Goal: Task Accomplishment & Management: Manage account settings

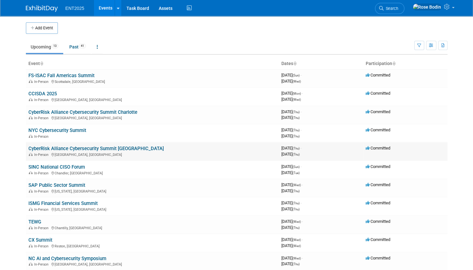
click at [107, 148] on link "CyberRisk Alliance Cybersecurity Summit [GEOGRAPHIC_DATA]" at bounding box center [95, 149] width 135 height 6
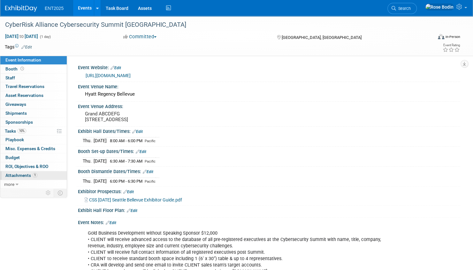
click at [47, 174] on link "1 Attachments 1" at bounding box center [33, 175] width 66 height 9
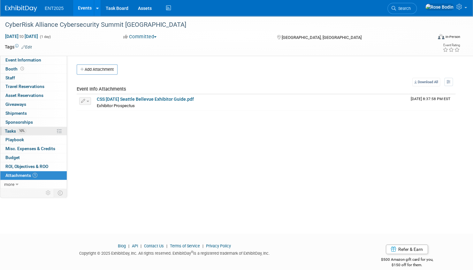
click at [44, 129] on link "10% Tasks 10%" at bounding box center [33, 131] width 66 height 9
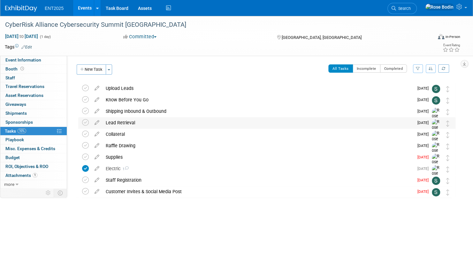
click at [144, 123] on div "Lead Retrieval" at bounding box center [258, 123] width 311 height 11
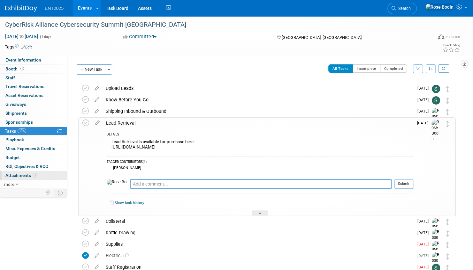
click at [21, 173] on span "Attachments 1" at bounding box center [21, 175] width 32 height 5
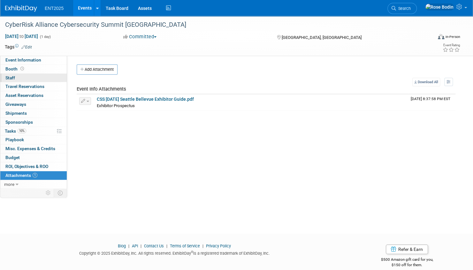
click at [45, 79] on link "0 Staff 0" at bounding box center [33, 78] width 66 height 9
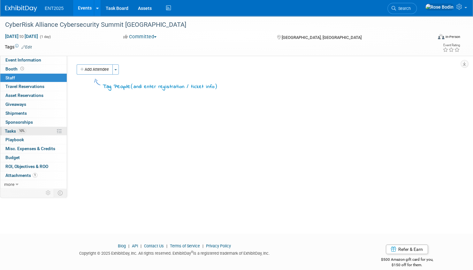
click at [40, 129] on link "10% Tasks 10%" at bounding box center [33, 131] width 66 height 9
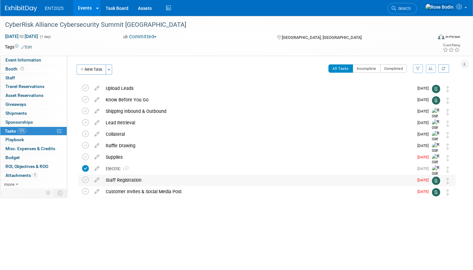
click at [150, 179] on div "Staff Registration" at bounding box center [258, 180] width 311 height 11
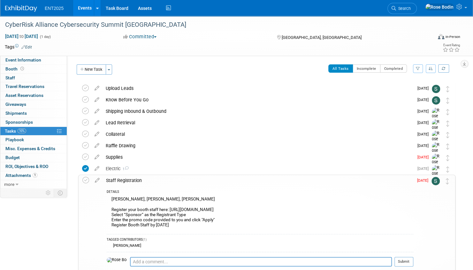
click at [134, 199] on div "Craig Jensen, Corbin Cabrera, Isa Baig Register your booth staff here: https://…" at bounding box center [260, 212] width 307 height 35
drag, startPoint x: 136, startPoint y: 199, endPoint x: 110, endPoint y: 198, distance: 25.6
click at [110, 198] on div "Craig Jensen, Corbin Cabrera, Isa Baig Register your booth staff here: https://…" at bounding box center [260, 212] width 307 height 35
copy div "Craig Jensen"
click at [268, 191] on div "DETAILS" at bounding box center [260, 192] width 307 height 5
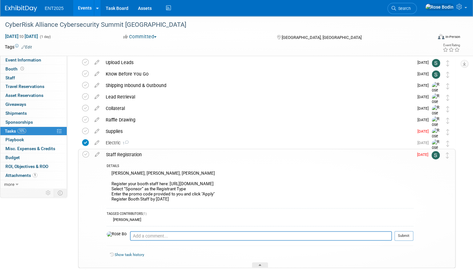
scroll to position [64, 0]
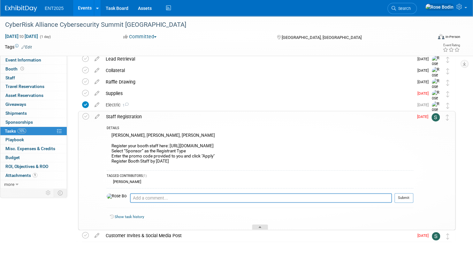
click at [261, 227] on icon at bounding box center [260, 229] width 3 height 4
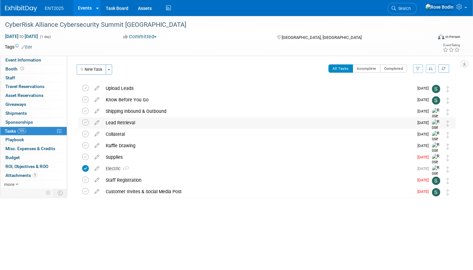
click at [163, 123] on div "Lead Retrieval" at bounding box center [258, 123] width 311 height 11
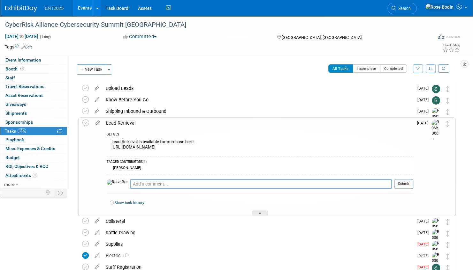
click at [146, 182] on textarea at bounding box center [261, 184] width 262 height 10
type textarea "Order 10/1/2025 CM CC"
click at [408, 185] on button "Submit" at bounding box center [403, 184] width 19 height 10
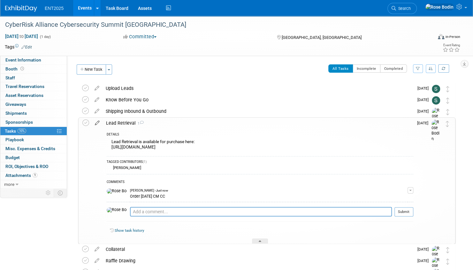
click at [97, 122] on icon at bounding box center [97, 122] width 11 height 8
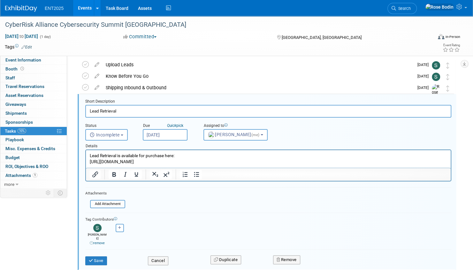
scroll to position [24, 0]
click at [110, 202] on input "file" at bounding box center [91, 204] width 65 height 7
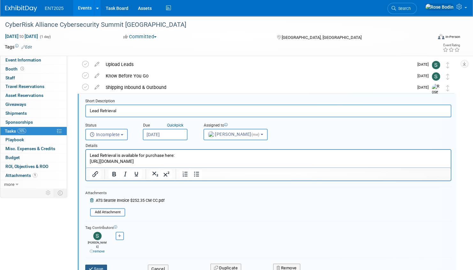
click at [98, 265] on button "Save" at bounding box center [96, 269] width 22 height 9
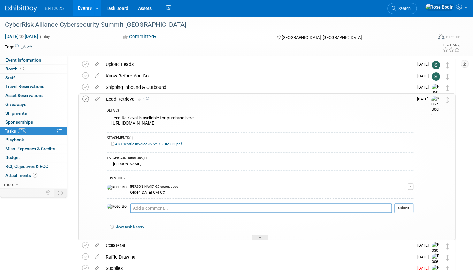
click at [85, 98] on icon at bounding box center [85, 99] width 7 height 7
click at [260, 235] on div at bounding box center [260, 237] width 16 height 5
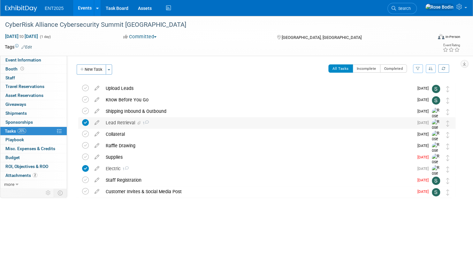
scroll to position [0, 0]
click at [97, 156] on icon at bounding box center [96, 156] width 11 height 8
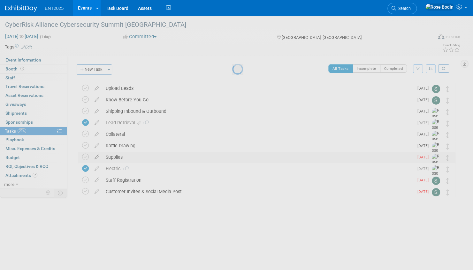
select select "9"
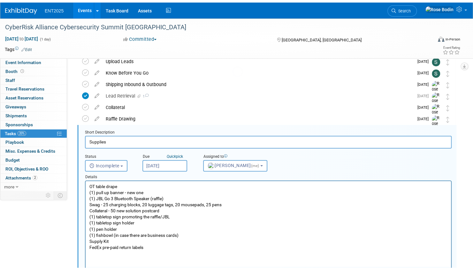
scroll to position [58, 0]
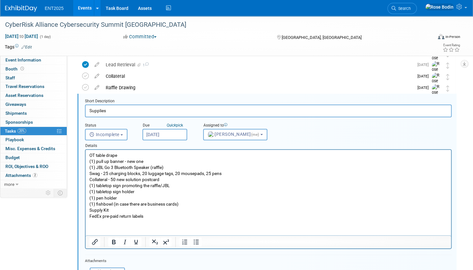
click at [175, 135] on input "Oct 1, 2025" at bounding box center [164, 134] width 45 height 11
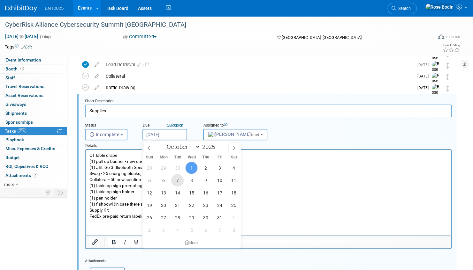
click at [176, 179] on span "7" at bounding box center [177, 180] width 12 height 12
type input "Oct 7, 2025"
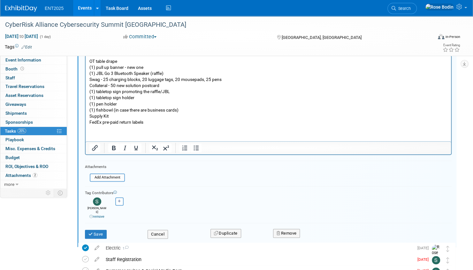
scroll to position [154, 0]
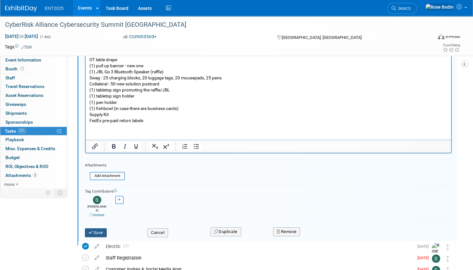
click at [98, 229] on button "Save" at bounding box center [96, 233] width 22 height 9
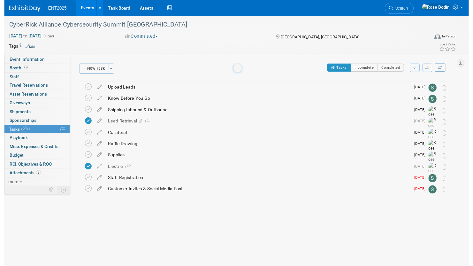
scroll to position [0, 0]
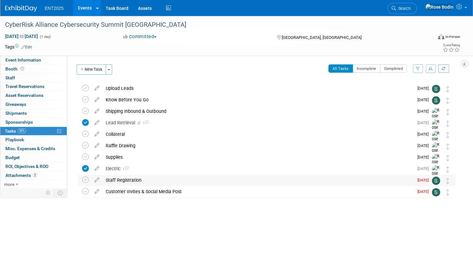
click at [183, 182] on div "Staff Registration" at bounding box center [258, 180] width 311 height 11
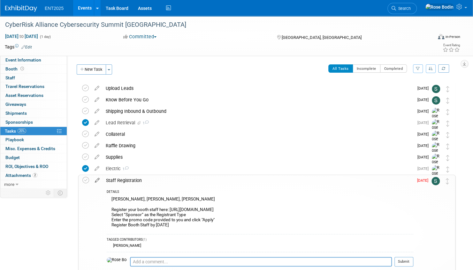
click at [98, 179] on icon at bounding box center [97, 179] width 11 height 8
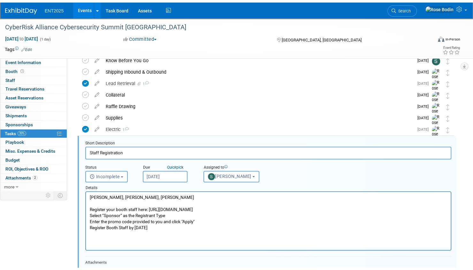
scroll to position [81, 0]
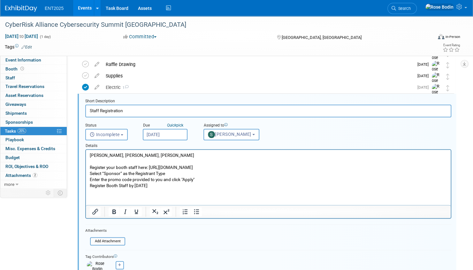
click at [176, 137] on input "Oct 1, 2025" at bounding box center [165, 134] width 45 height 11
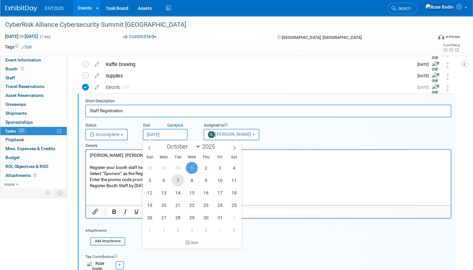
click at [176, 178] on span "7" at bounding box center [177, 180] width 12 height 12
type input "Oct 7, 2025"
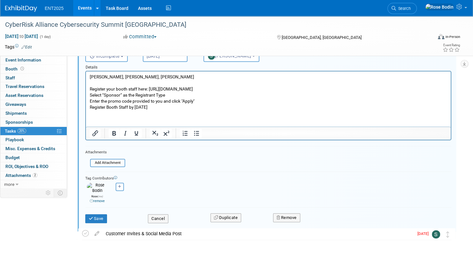
scroll to position [168, 0]
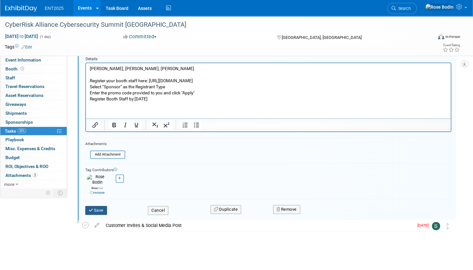
click at [96, 206] on button "Save" at bounding box center [96, 210] width 22 height 9
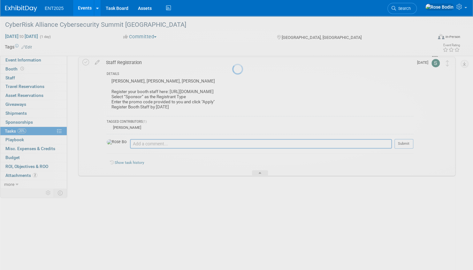
scroll to position [74, 0]
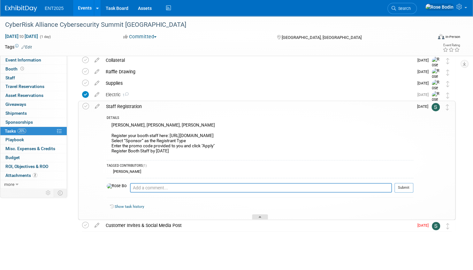
click at [260, 215] on div at bounding box center [260, 217] width 16 height 5
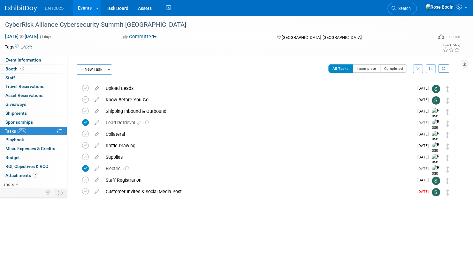
scroll to position [0, 0]
click at [430, 67] on icon "button" at bounding box center [431, 69] width 4 height 4
click at [413, 97] on link "By Due Date" at bounding box center [413, 98] width 46 height 9
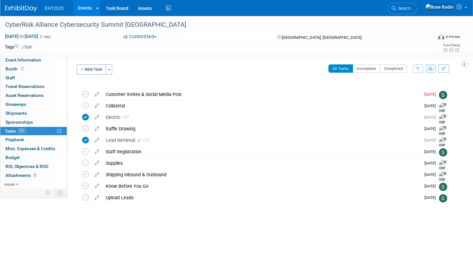
click at [83, 7] on link "Events" at bounding box center [84, 8] width 23 height 16
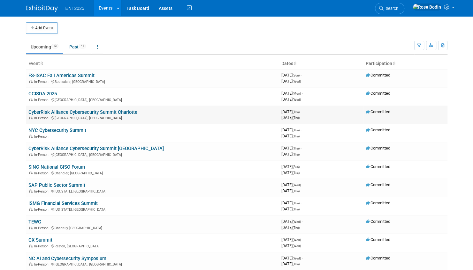
click at [112, 112] on link "CyberRisk Alliance Cybersecurity Summit Charlotte" at bounding box center [82, 113] width 109 height 6
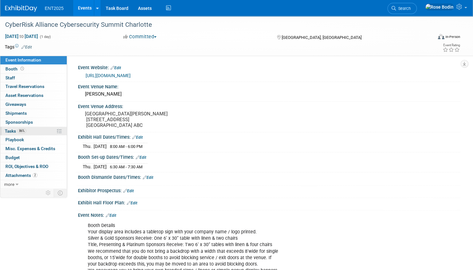
click at [38, 131] on link "86% Tasks 86%" at bounding box center [33, 131] width 66 height 9
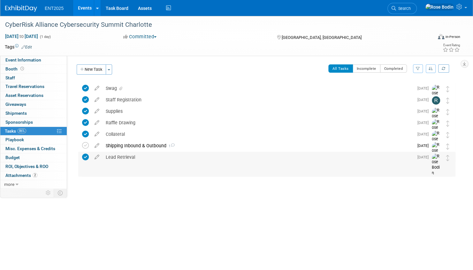
click at [202, 158] on div "Lead Retrieval" at bounding box center [258, 157] width 311 height 11
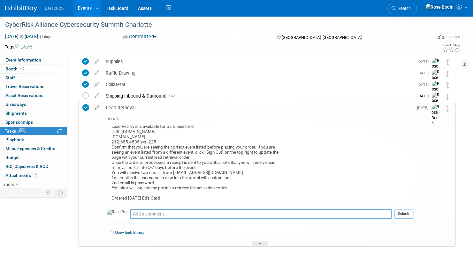
scroll to position [64, 0]
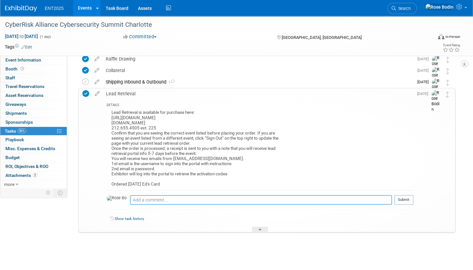
click at [149, 200] on textarea at bounding box center [261, 200] width 262 height 10
type textarea "ED's card declined, waiting for new link to reorder on CM CC"
click at [399, 199] on button "Submit" at bounding box center [403, 200] width 19 height 10
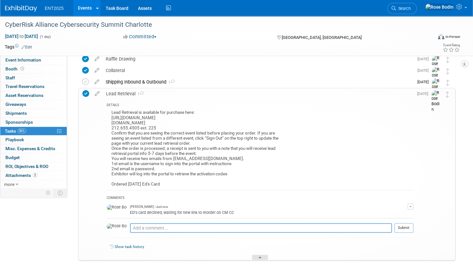
click at [261, 256] on div at bounding box center [260, 257] width 16 height 5
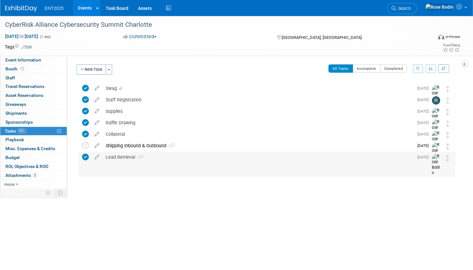
click at [87, 156] on icon at bounding box center [85, 157] width 7 height 7
click at [97, 156] on icon at bounding box center [96, 156] width 11 height 8
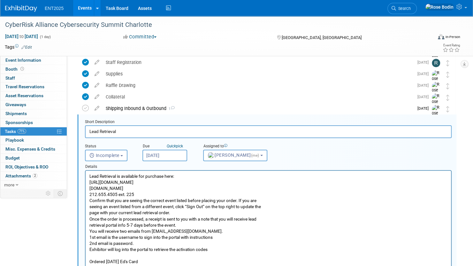
scroll to position [58, 0]
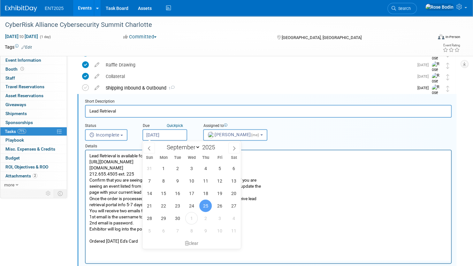
click at [176, 136] on input "Sep 25, 2025" at bounding box center [164, 134] width 45 height 11
click at [236, 147] on icon at bounding box center [234, 148] width 4 height 4
select select "9"
click at [206, 167] on span "2" at bounding box center [205, 168] width 12 height 12
type input "Oct 2, 2025"
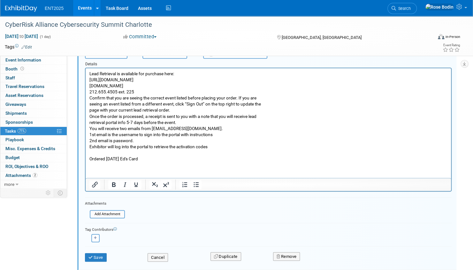
scroll to position [154, 0]
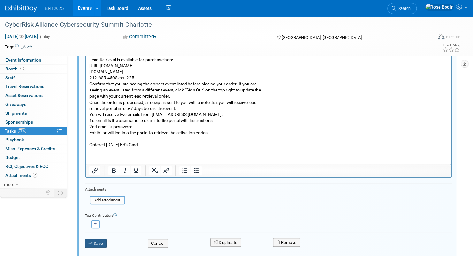
click at [96, 243] on button "Save" at bounding box center [96, 243] width 22 height 9
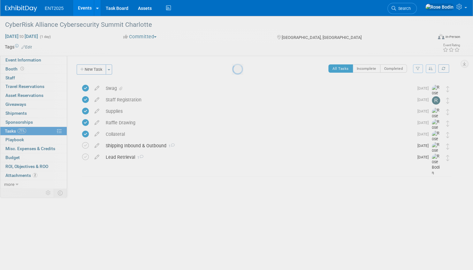
scroll to position [0, 0]
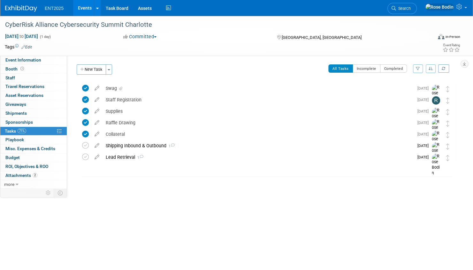
click at [161, 158] on div "Lead Retrieval 1" at bounding box center [258, 157] width 311 height 11
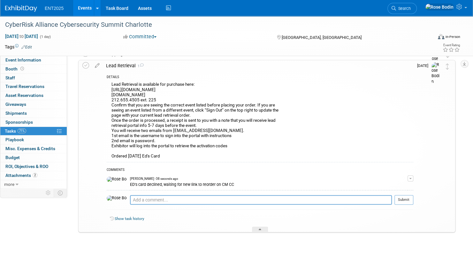
scroll to position [93, 0]
click at [259, 227] on div at bounding box center [260, 228] width 16 height 5
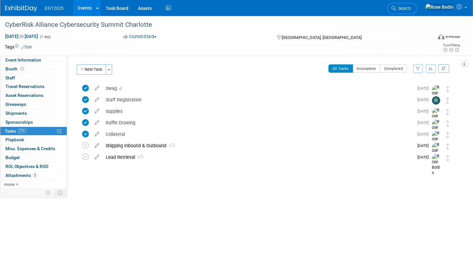
scroll to position [0, 0]
click at [84, 8] on link "Events" at bounding box center [84, 8] width 23 height 16
